Goal: Go to known website: Access a specific website the user already knows

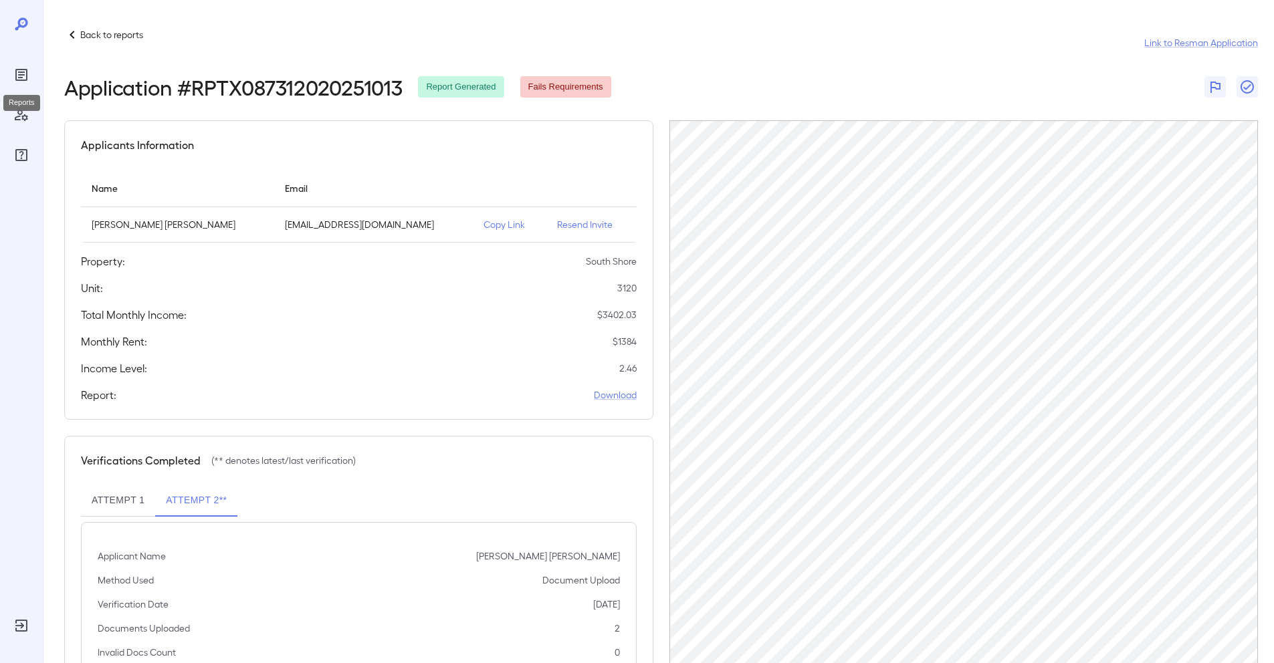
click at [20, 74] on icon "Reports" at bounding box center [21, 75] width 7 height 7
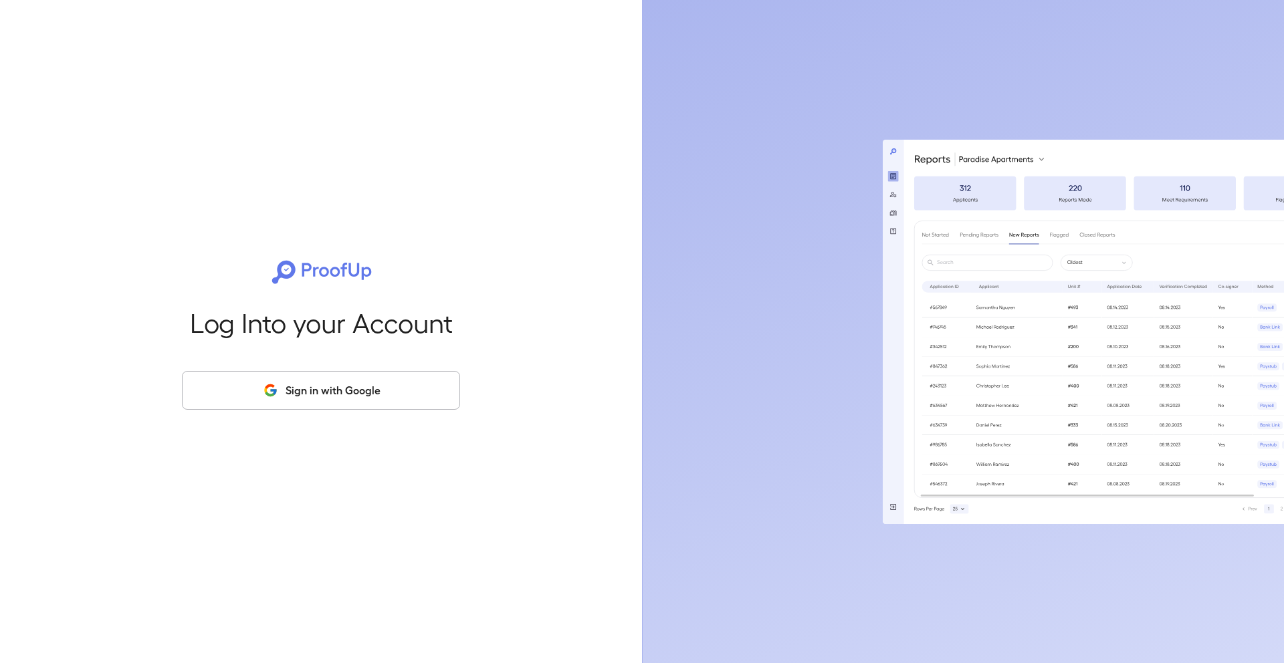
click at [317, 404] on button "Sign in with Google" at bounding box center [321, 390] width 278 height 39
